Goal: Task Accomplishment & Management: Manage account settings

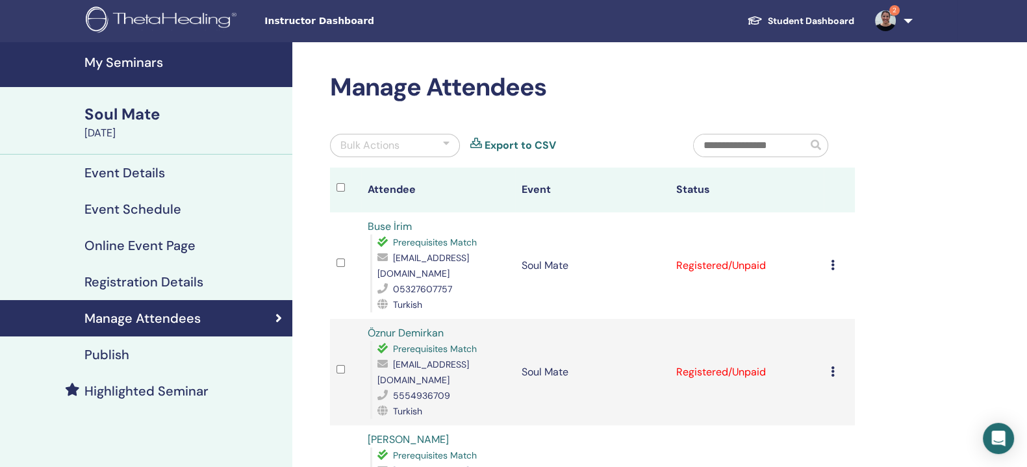
click at [146, 58] on h4 "My Seminars" at bounding box center [184, 63] width 200 height 16
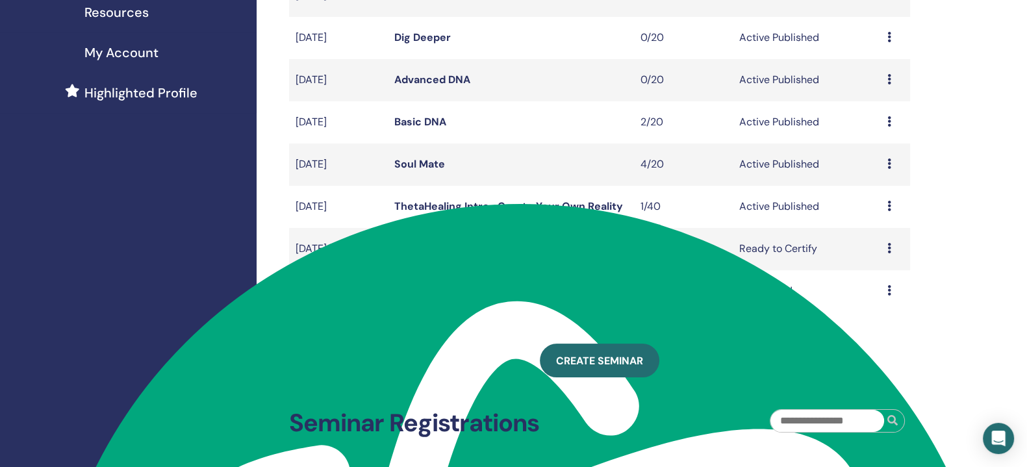
scroll to position [298, 0]
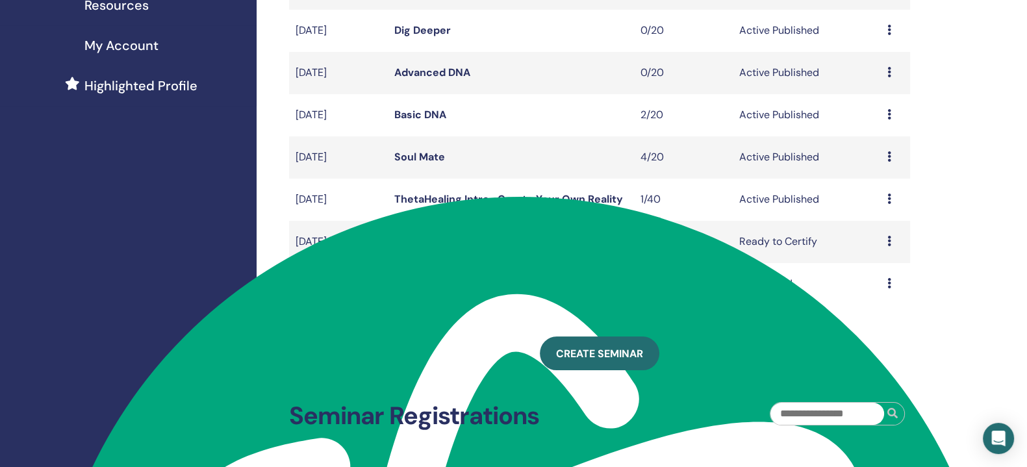
click at [890, 246] on icon at bounding box center [889, 241] width 4 height 10
click at [881, 302] on link "Attendees" at bounding box center [875, 305] width 49 height 14
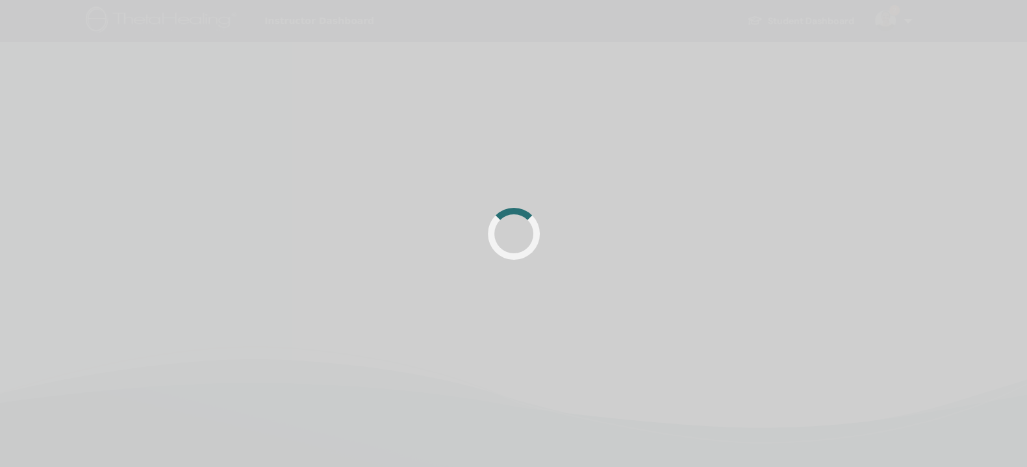
scroll to position [76683, 0]
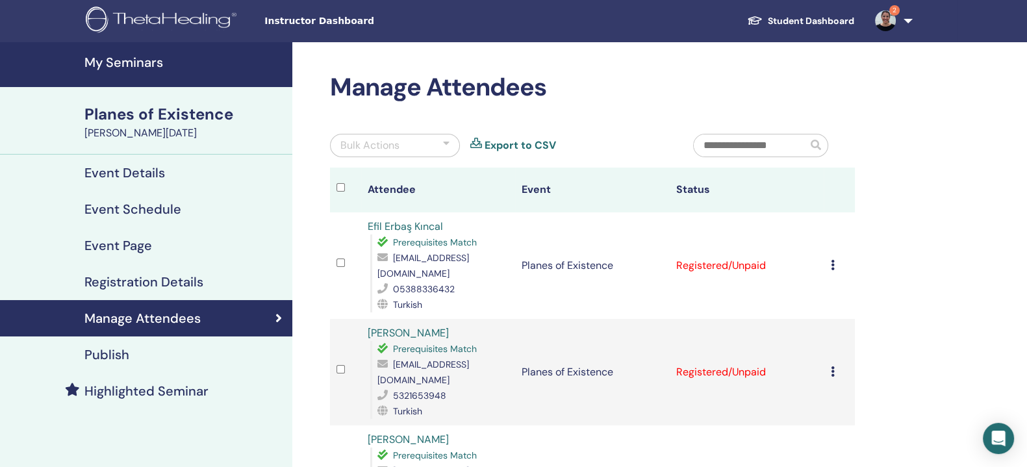
click at [832, 260] on icon at bounding box center [833, 265] width 4 height 10
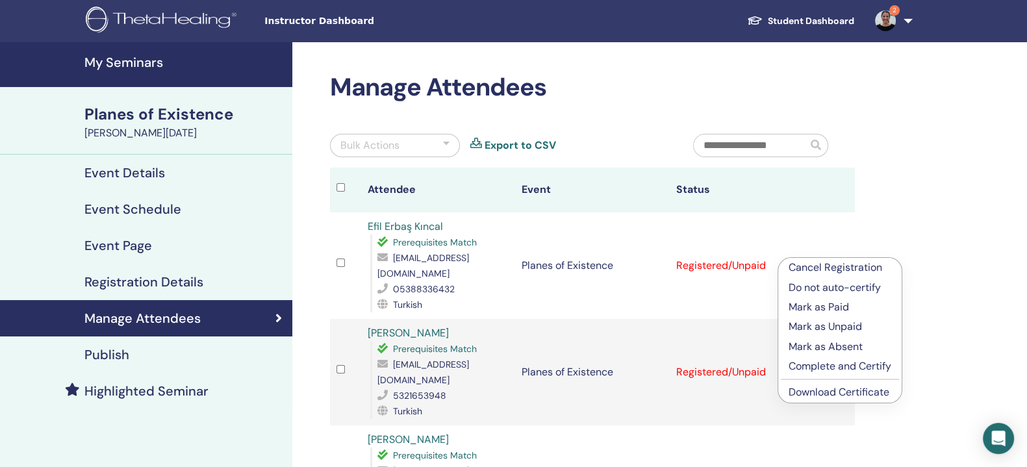
click at [845, 367] on p "Complete and Certify" at bounding box center [840, 367] width 103 height 16
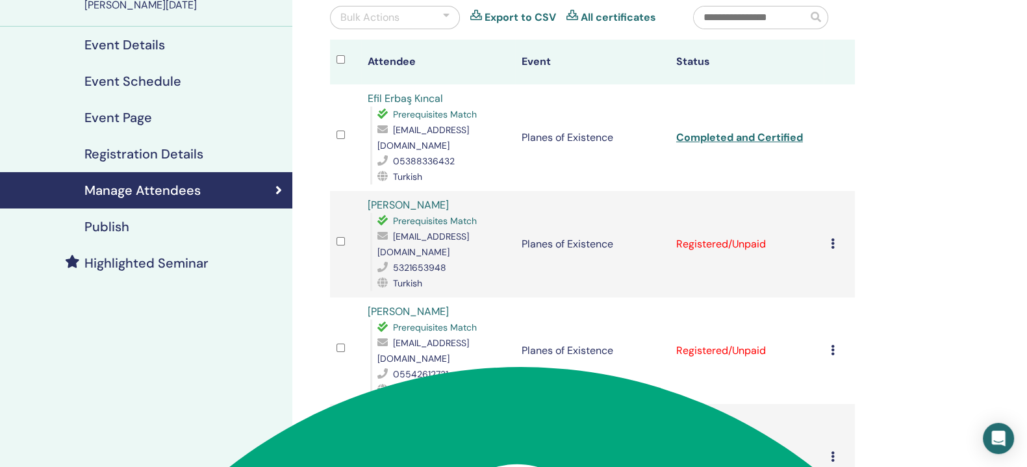
scroll to position [144, 0]
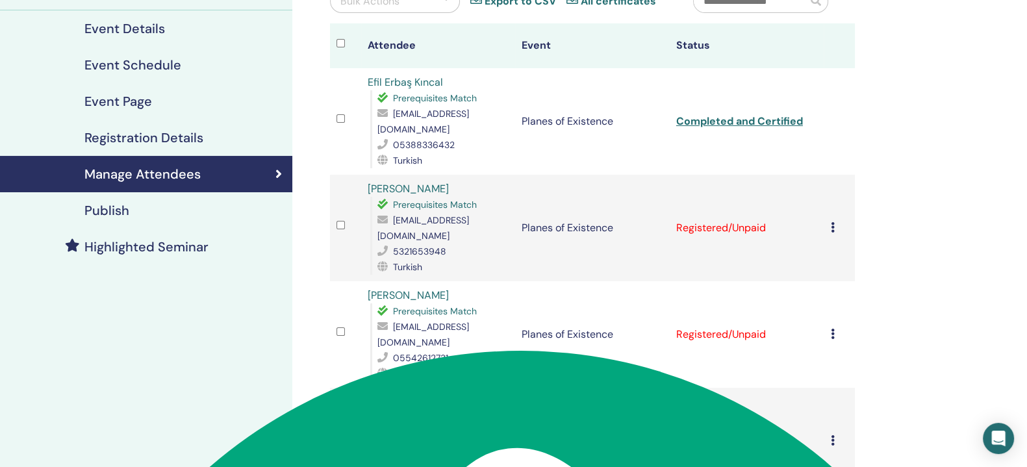
click at [832, 222] on icon at bounding box center [833, 227] width 4 height 10
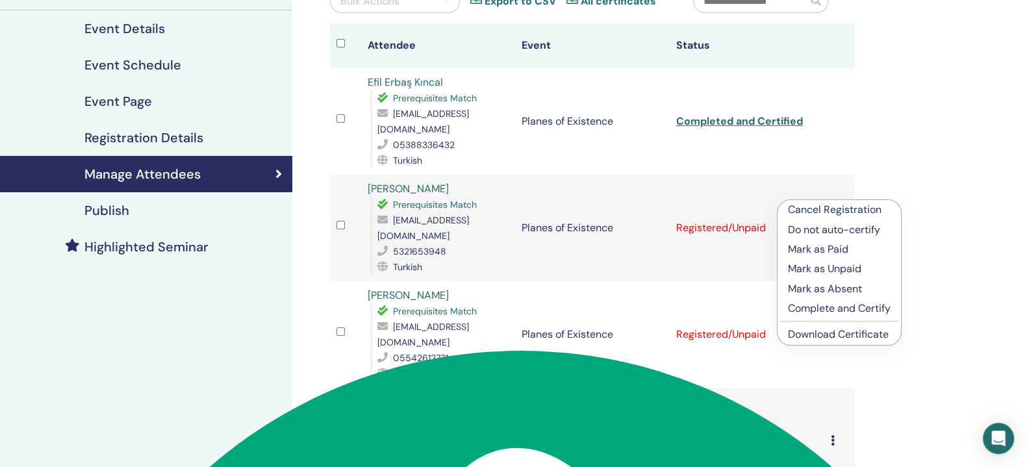
click at [830, 304] on p "Complete and Certify" at bounding box center [839, 309] width 103 height 16
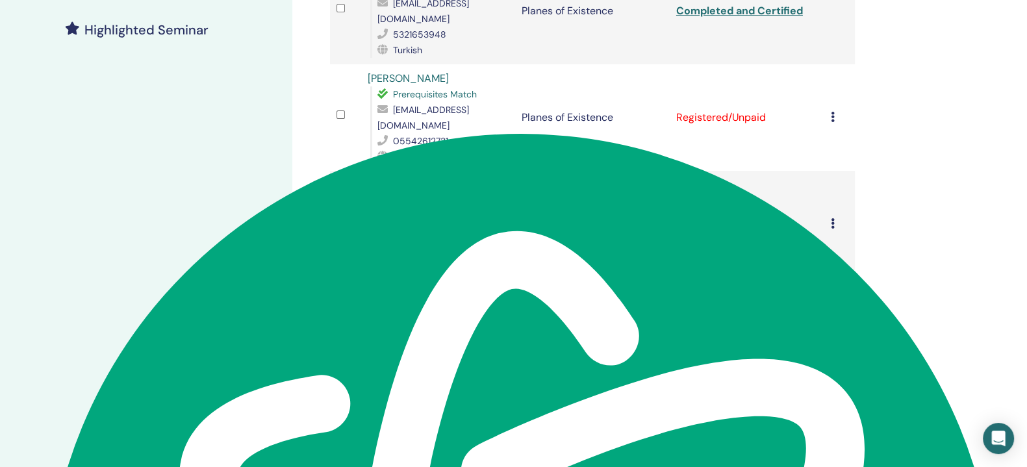
scroll to position [365, 0]
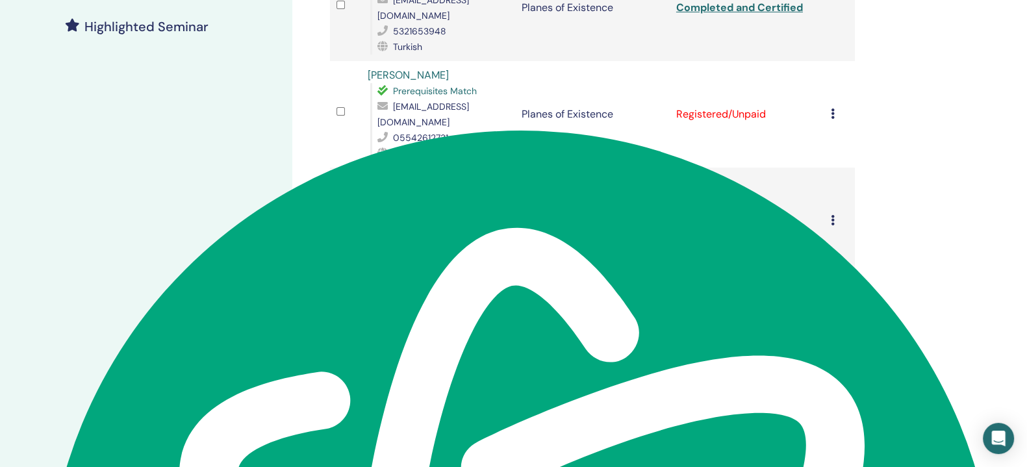
click at [831, 109] on icon at bounding box center [833, 114] width 4 height 10
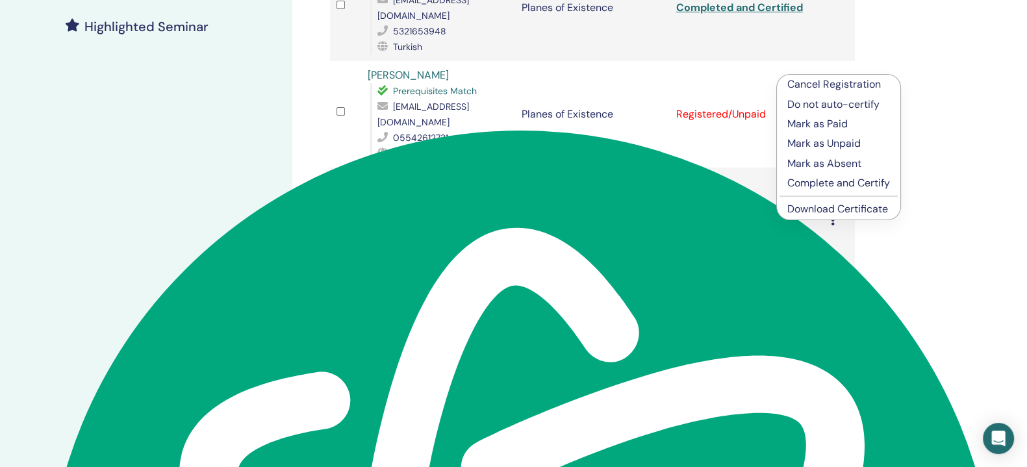
click at [836, 184] on p "Complete and Certify" at bounding box center [839, 183] width 103 height 16
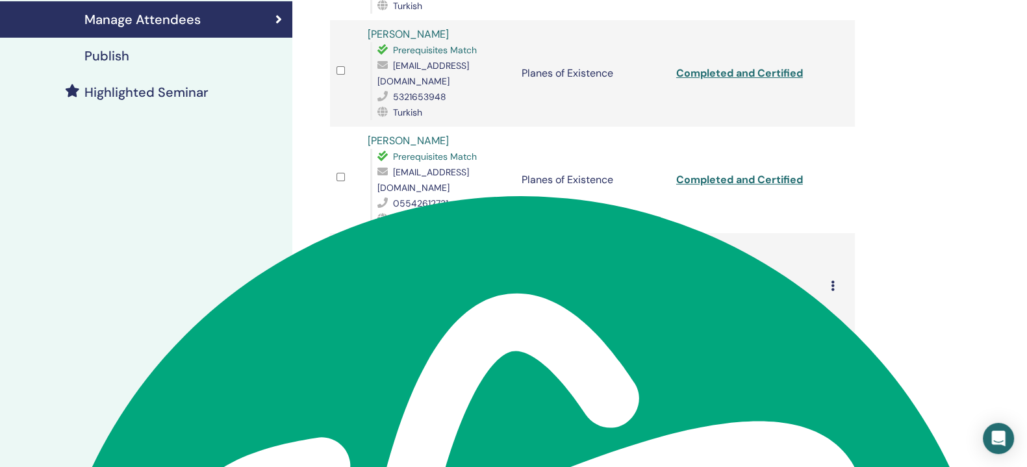
scroll to position [304, 0]
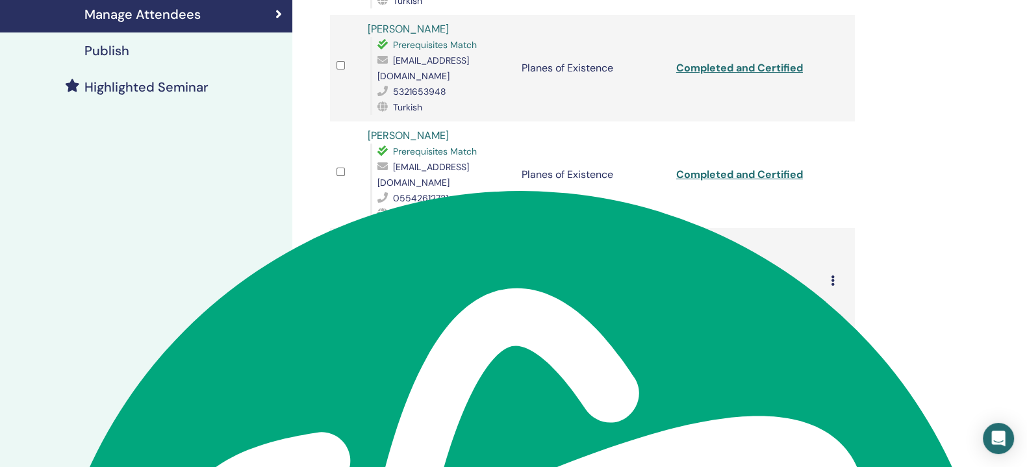
click at [829, 232] on td "Cancel Registration Do not auto-certify Mark as Paid Mark as Unpaid Mark as Abs…" at bounding box center [839, 281] width 31 height 107
click at [832, 276] on icon at bounding box center [833, 281] width 4 height 10
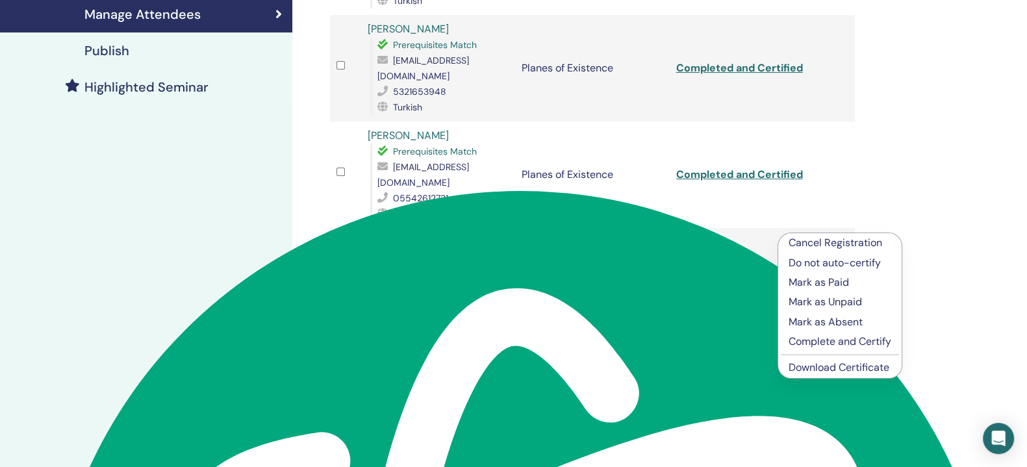
click at [836, 335] on p "Complete and Certify" at bounding box center [840, 342] width 103 height 16
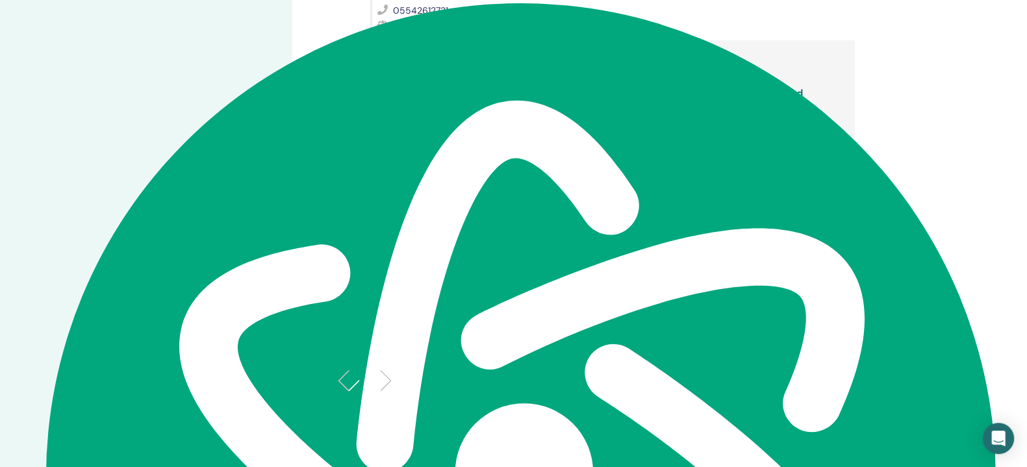
scroll to position [522, 0]
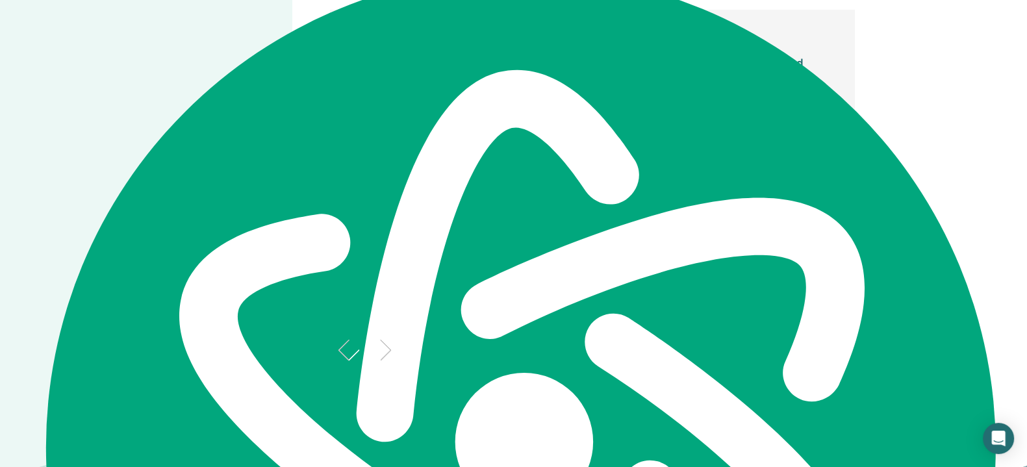
click at [831, 270] on icon at bounding box center [833, 275] width 4 height 10
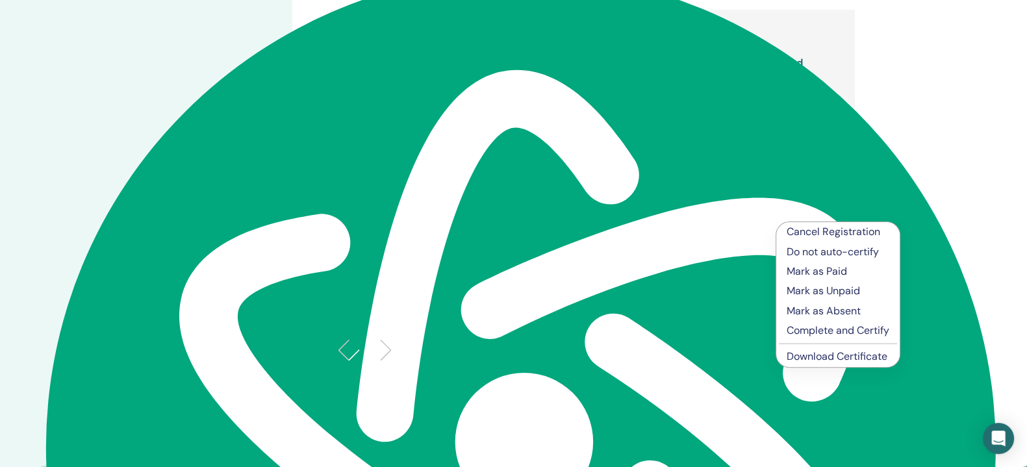
click at [831, 330] on p "Complete and Certify" at bounding box center [838, 331] width 103 height 16
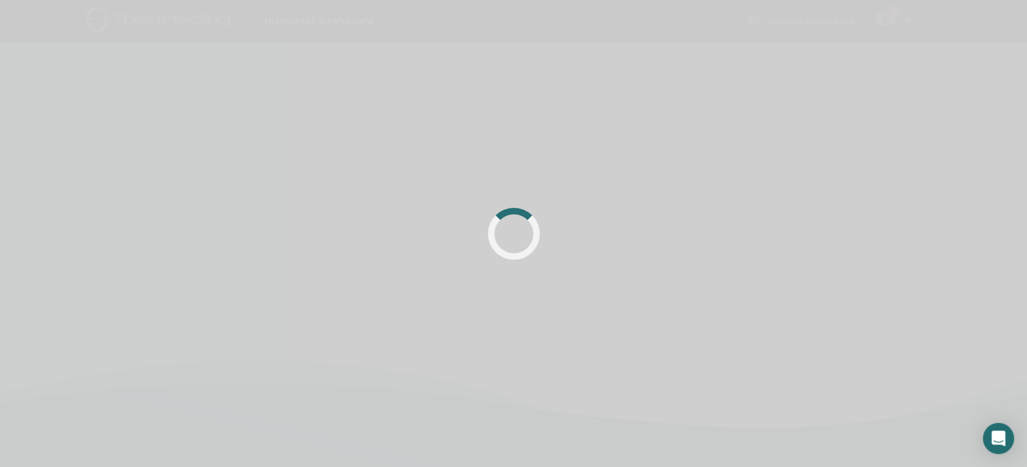
scroll to position [76683, 0]
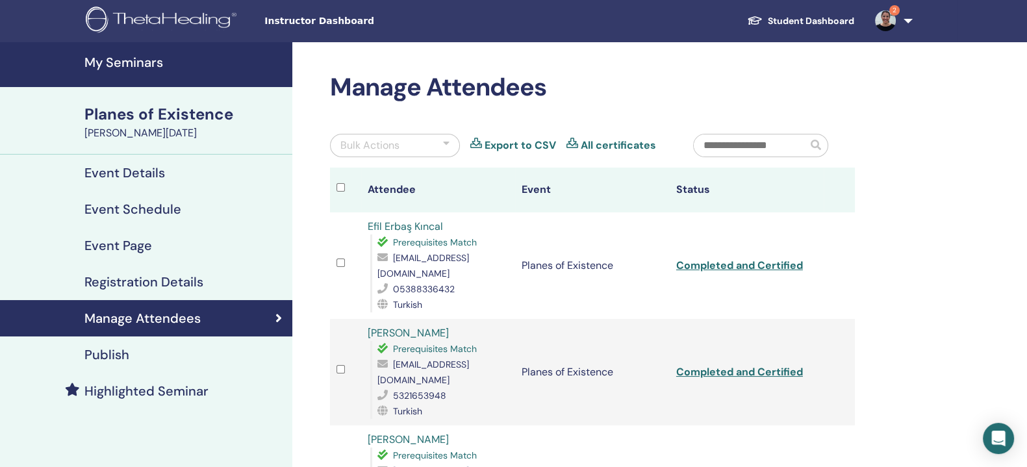
click at [135, 57] on h4 "My Seminars" at bounding box center [184, 63] width 200 height 16
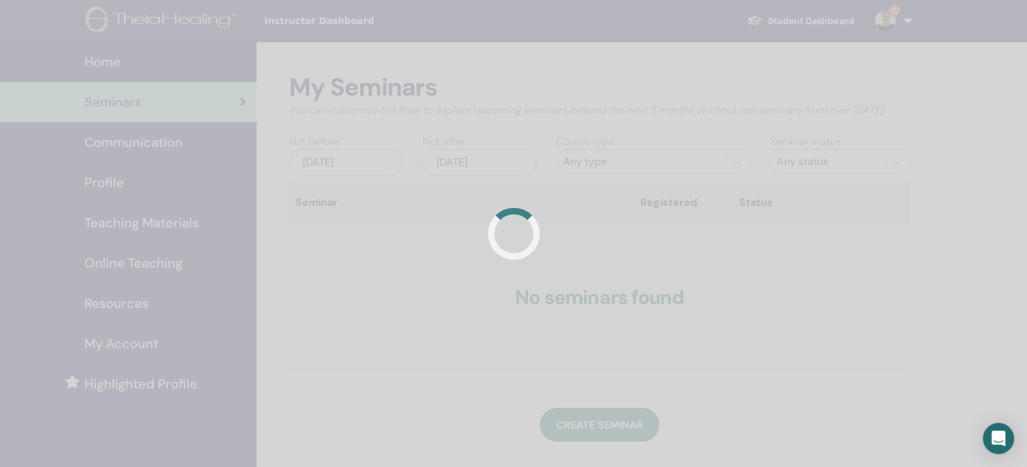
scroll to position [76683, 0]
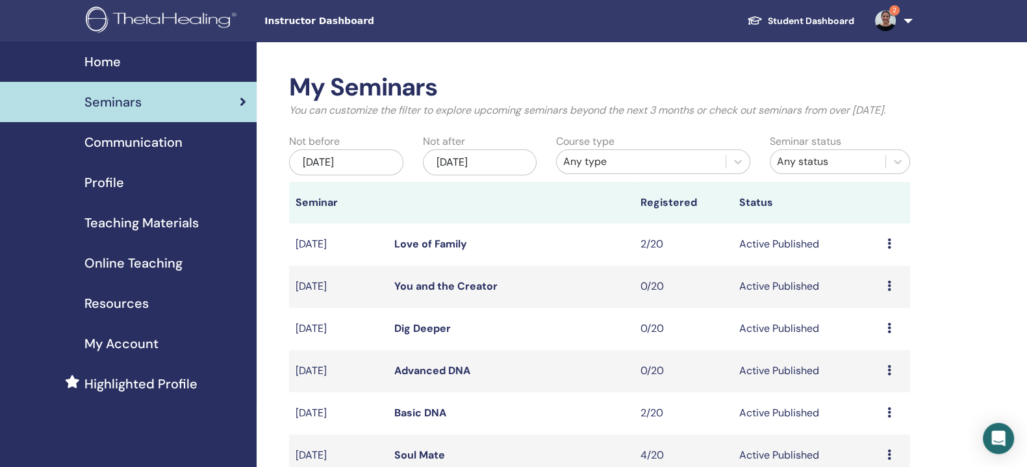
click at [888, 249] on icon at bounding box center [889, 244] width 4 height 10
click at [879, 309] on link "Attendees" at bounding box center [873, 309] width 49 height 14
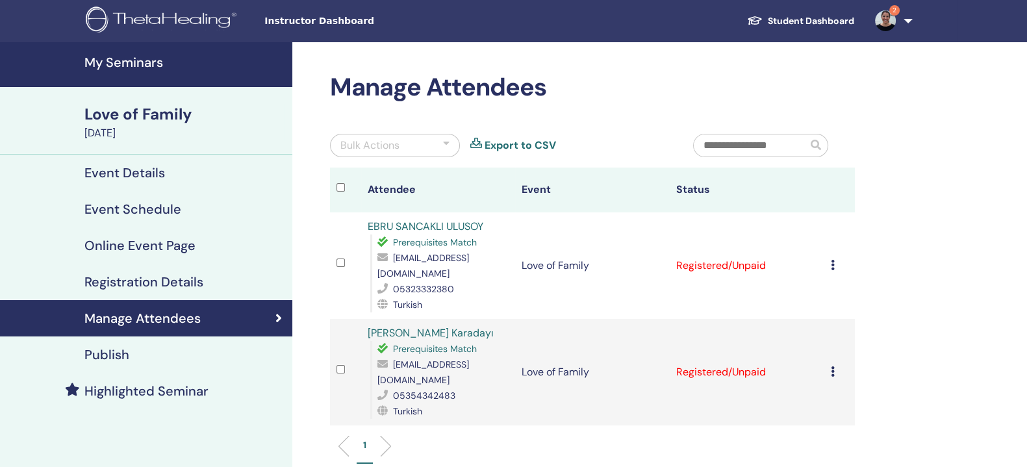
scroll to position [76683, 0]
